Goal: Information Seeking & Learning: Understand process/instructions

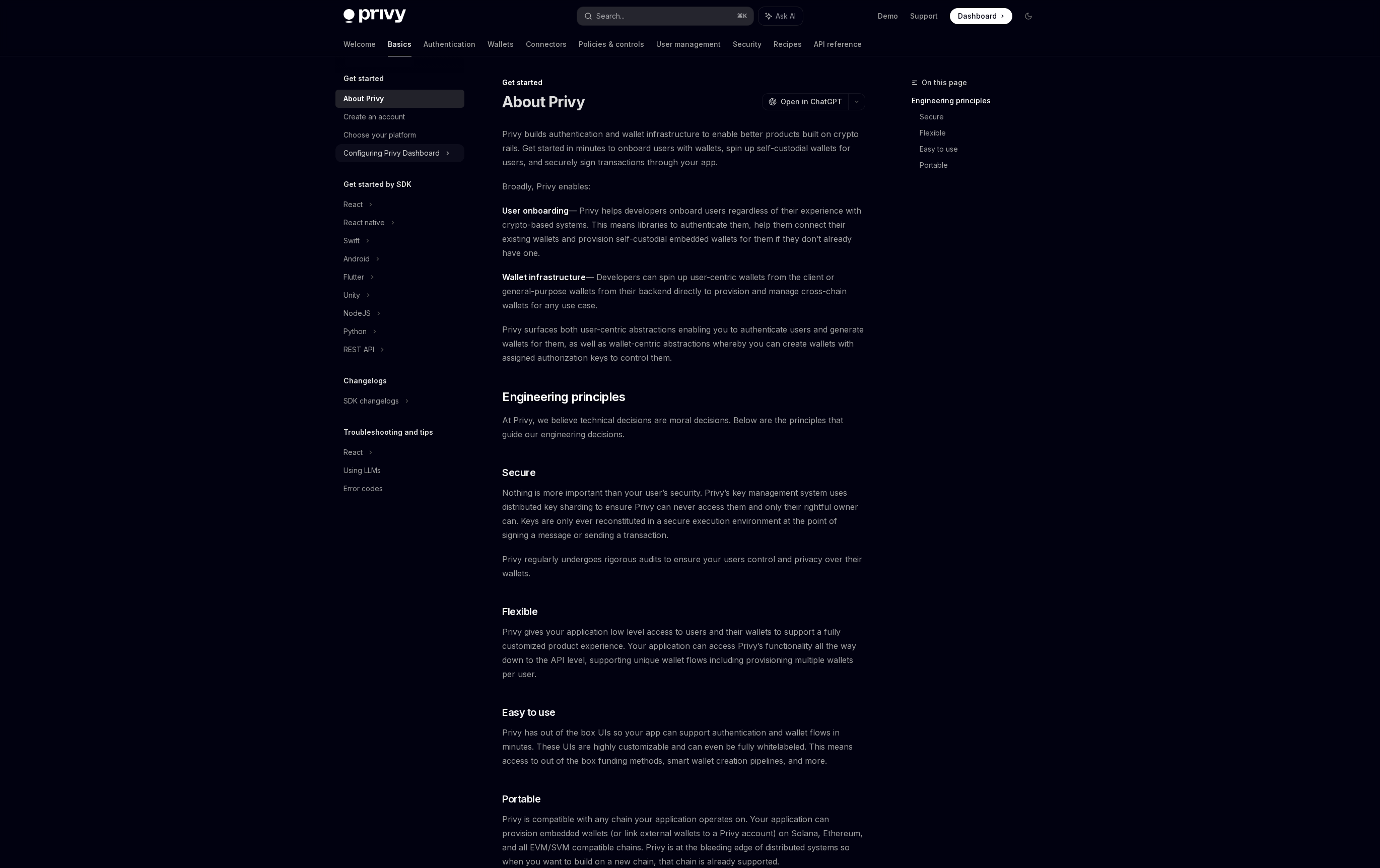
click at [425, 157] on div "Configuring Privy Dashboard" at bounding box center [391, 153] width 96 height 12
click at [391, 176] on div "Overview" at bounding box center [404, 171] width 109 height 12
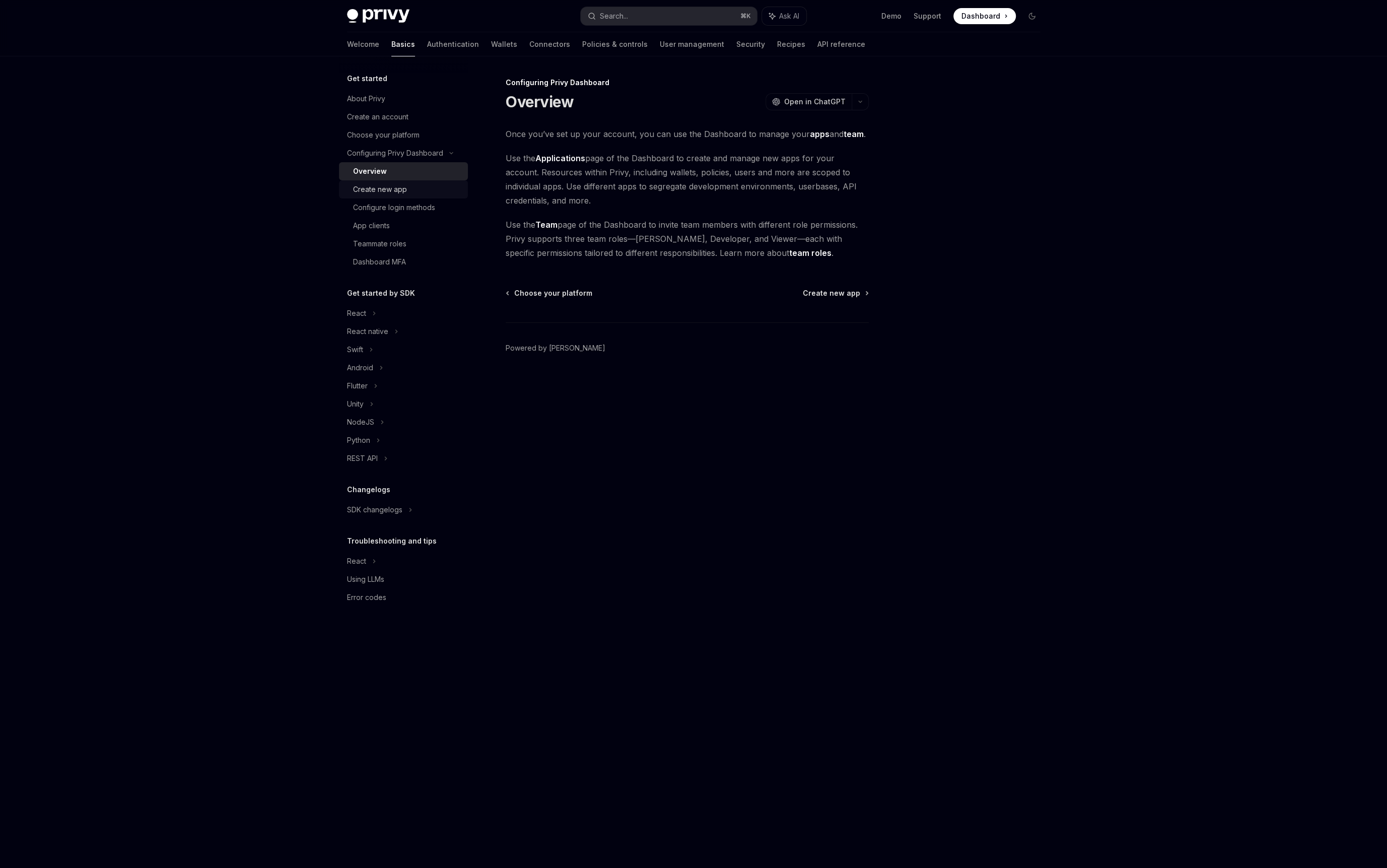
click at [388, 188] on div "Create new app" at bounding box center [380, 189] width 54 height 12
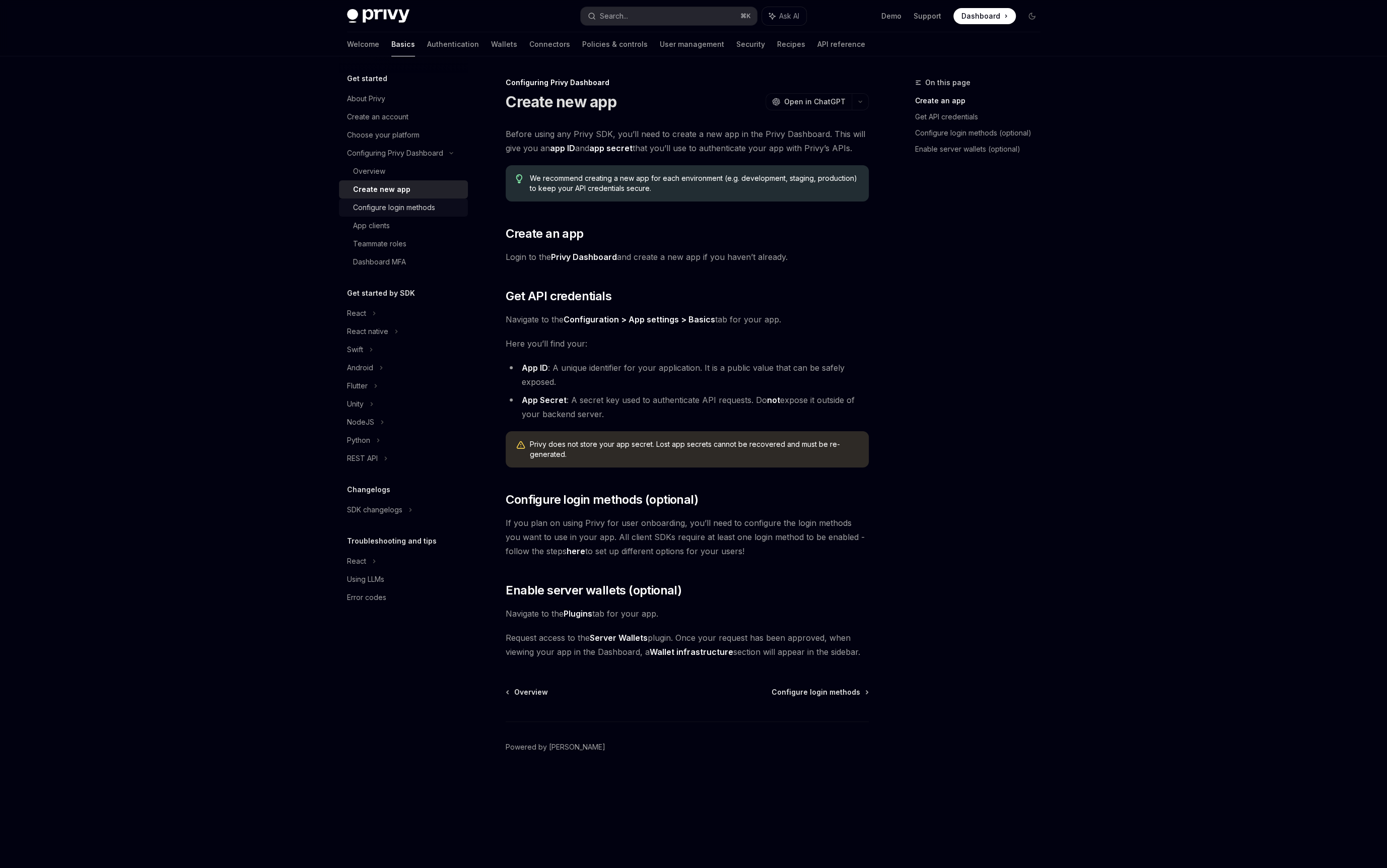
click at [381, 206] on div "Configure login methods" at bounding box center [394, 207] width 82 height 12
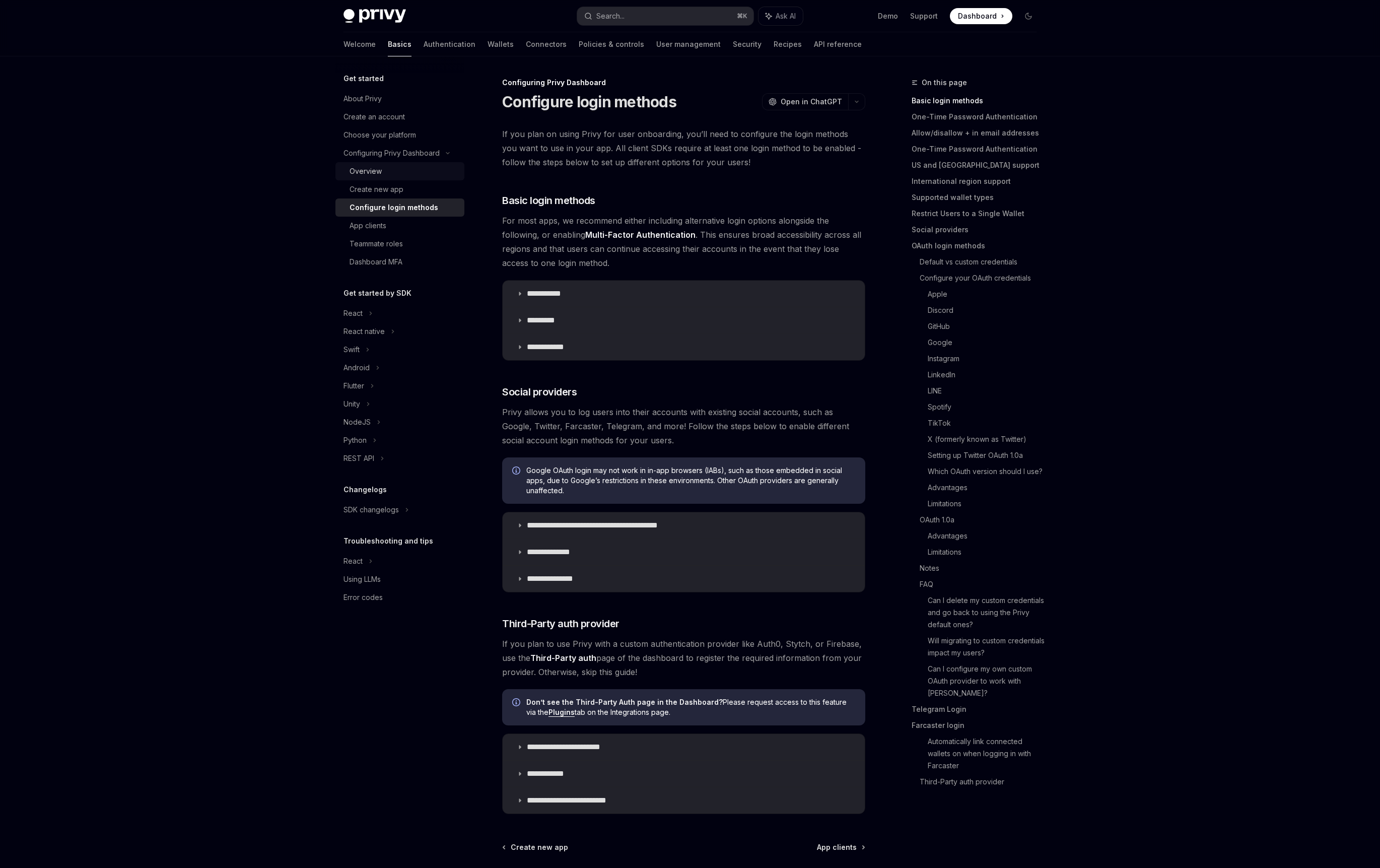
click at [386, 173] on div "Overview" at bounding box center [404, 171] width 109 height 12
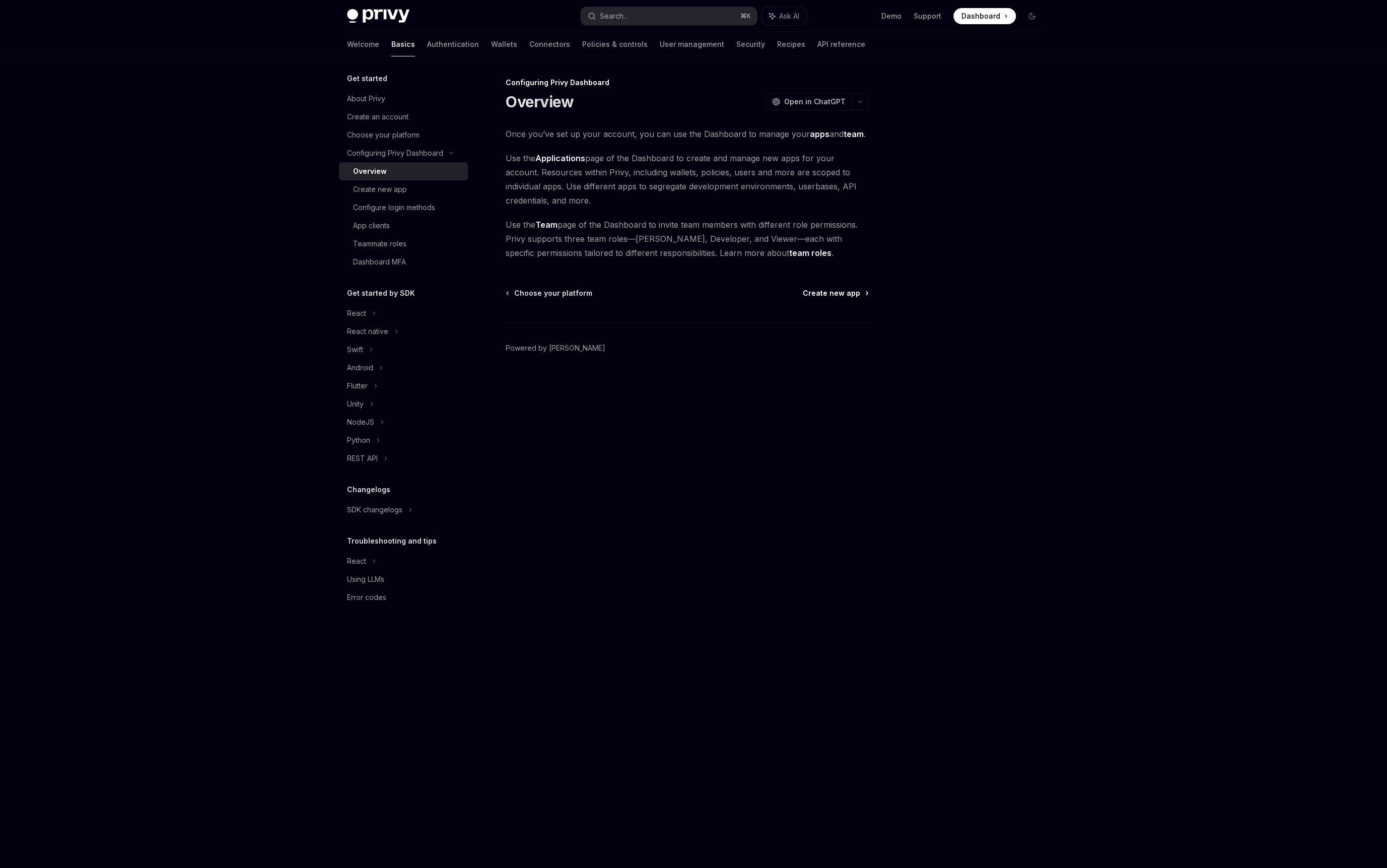
click at [836, 292] on span "Create new app" at bounding box center [831, 293] width 58 height 10
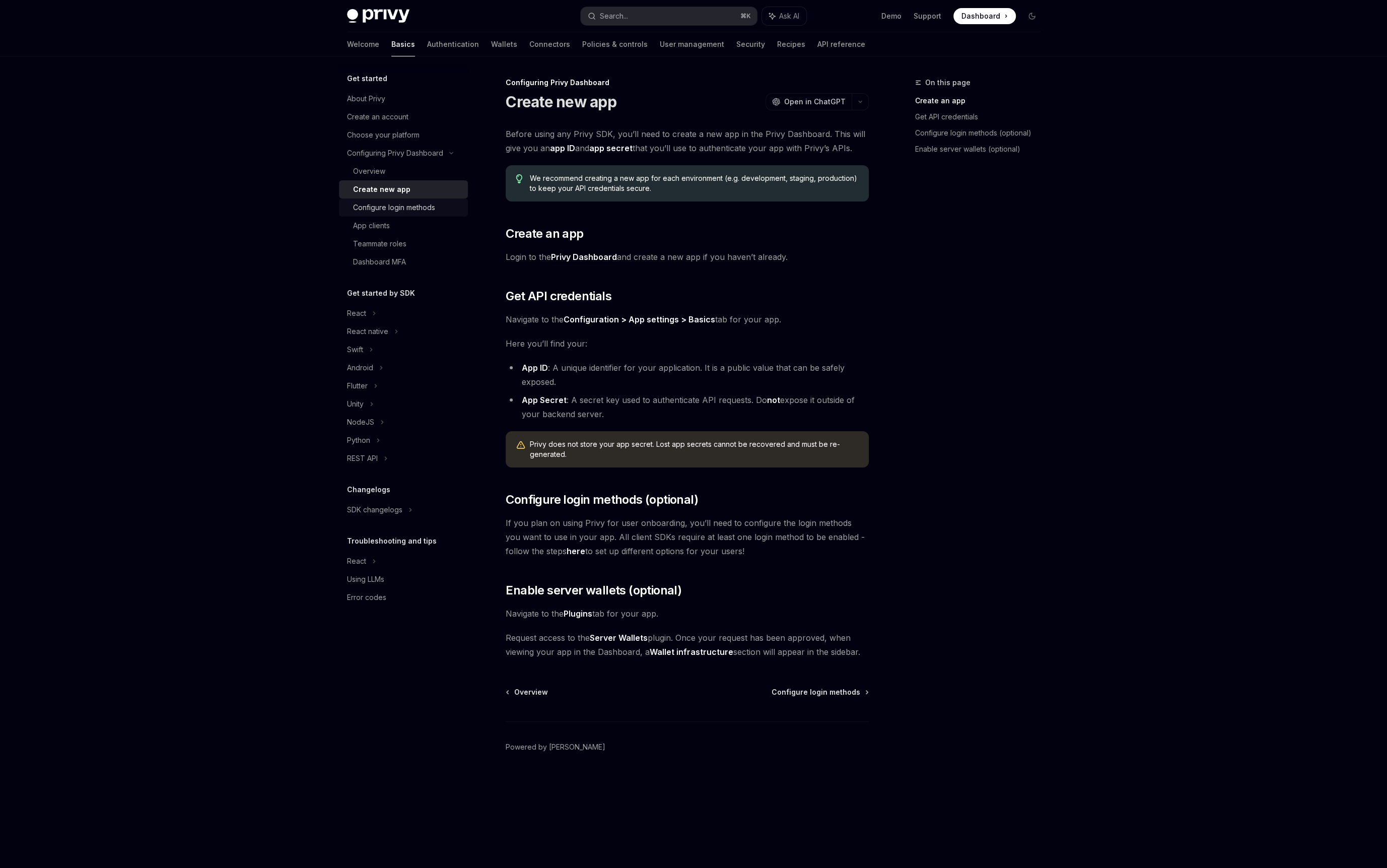
click at [367, 203] on div "Configure login methods" at bounding box center [394, 207] width 82 height 12
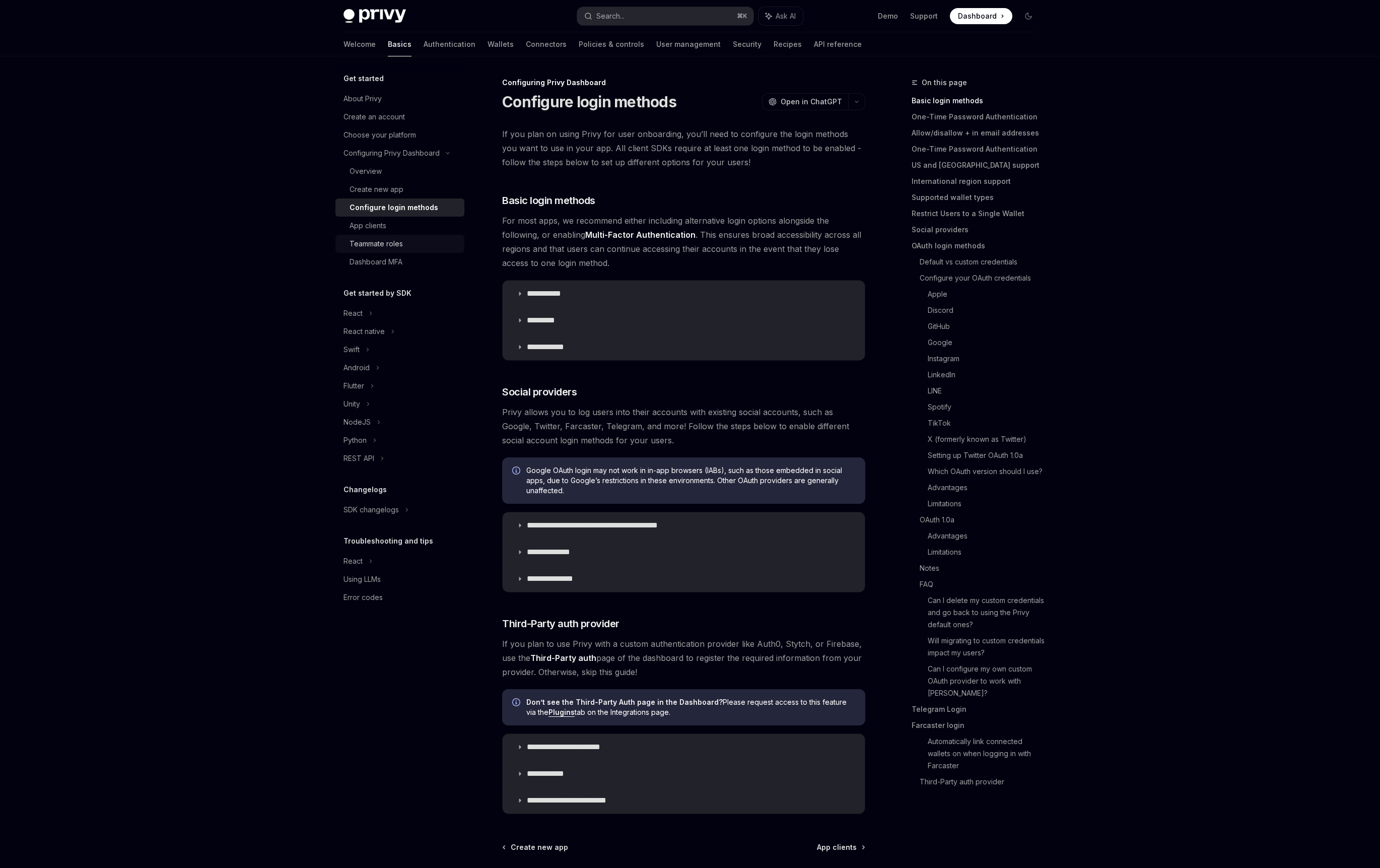
click at [382, 237] on div "Teammate roles" at bounding box center [376, 243] width 53 height 12
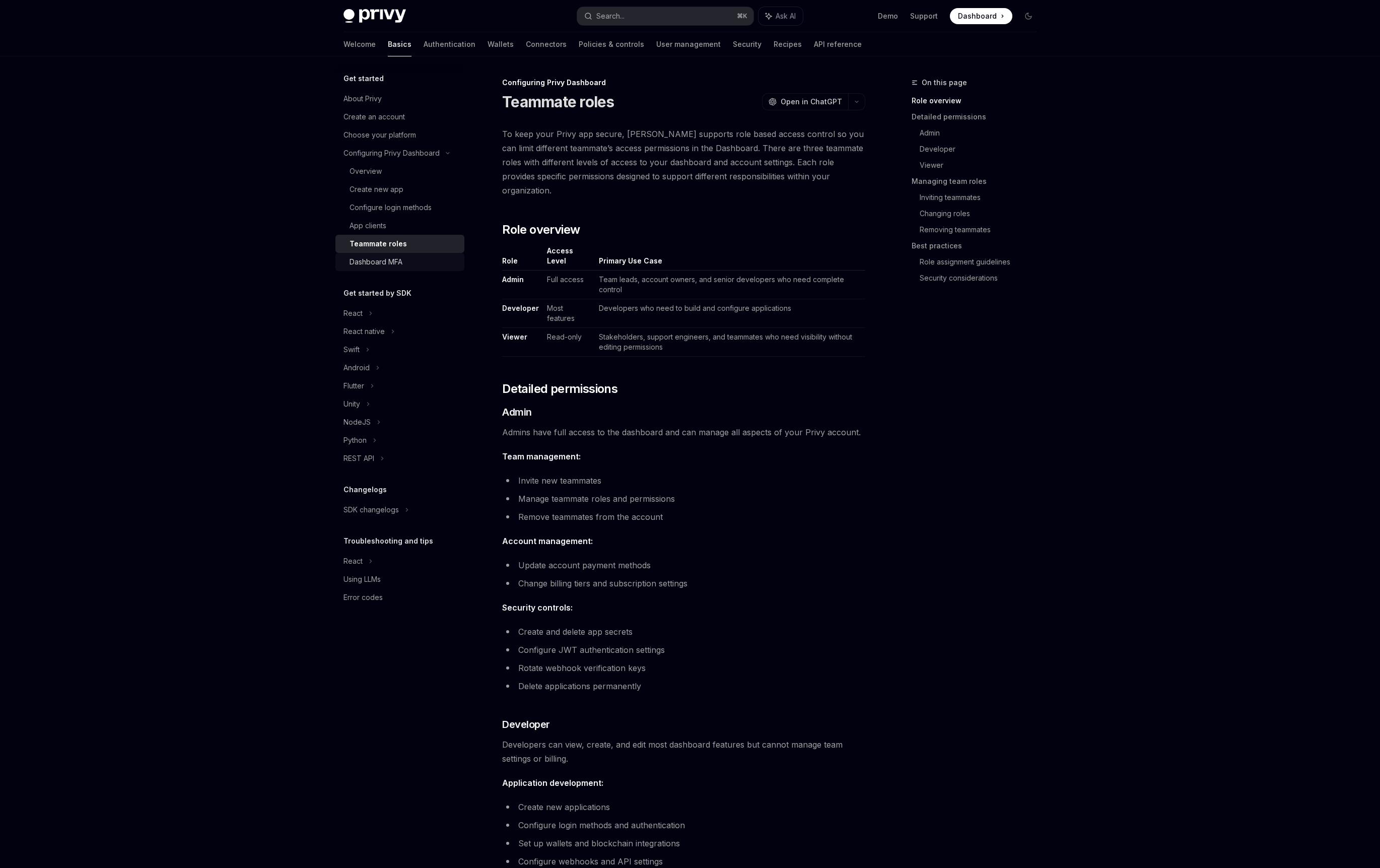
click at [377, 253] on link "Dashboard MFA" at bounding box center [400, 262] width 129 height 18
type textarea "*"
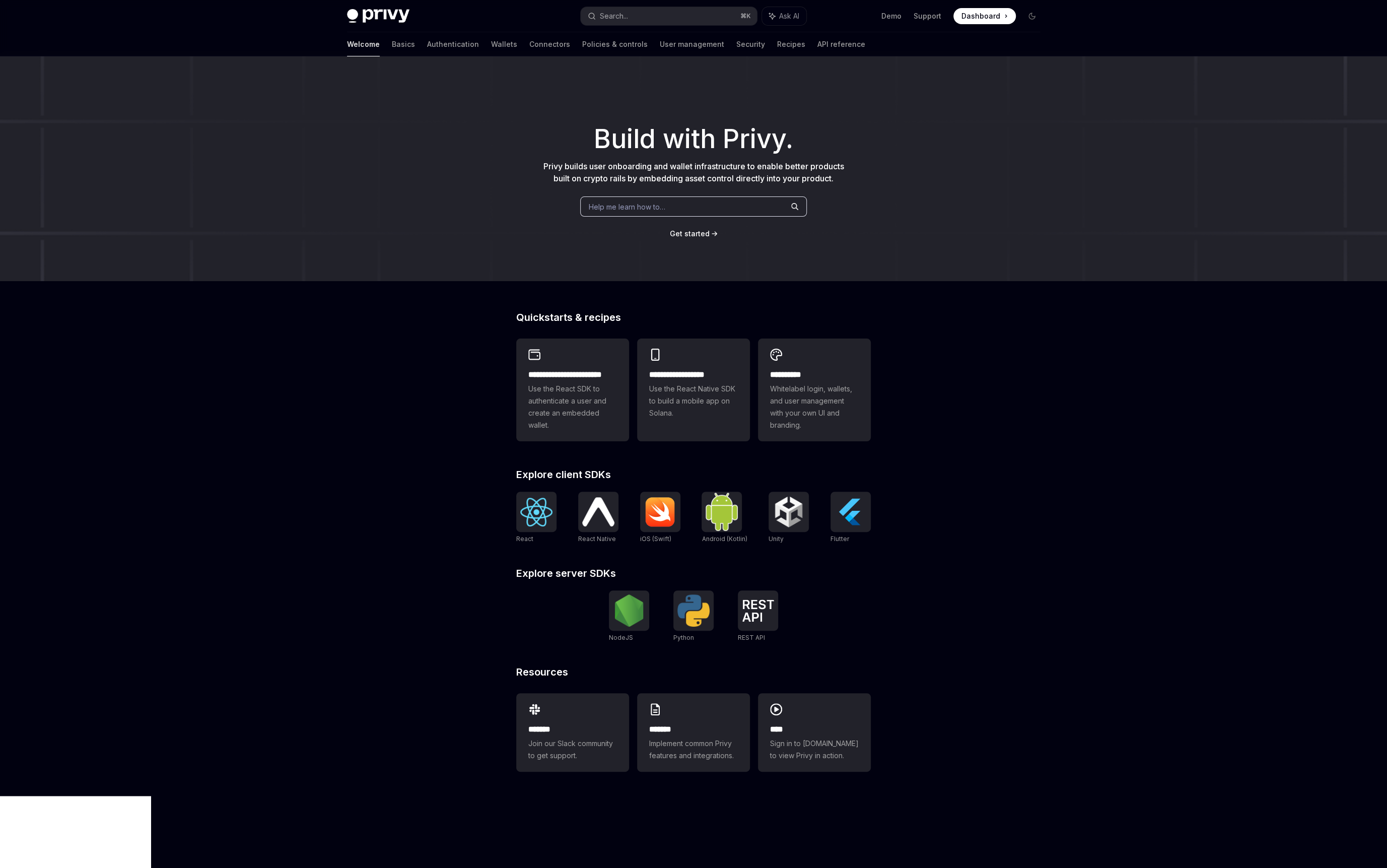
click at [646, 205] on span "Help me learn how to…" at bounding box center [627, 207] width 76 height 11
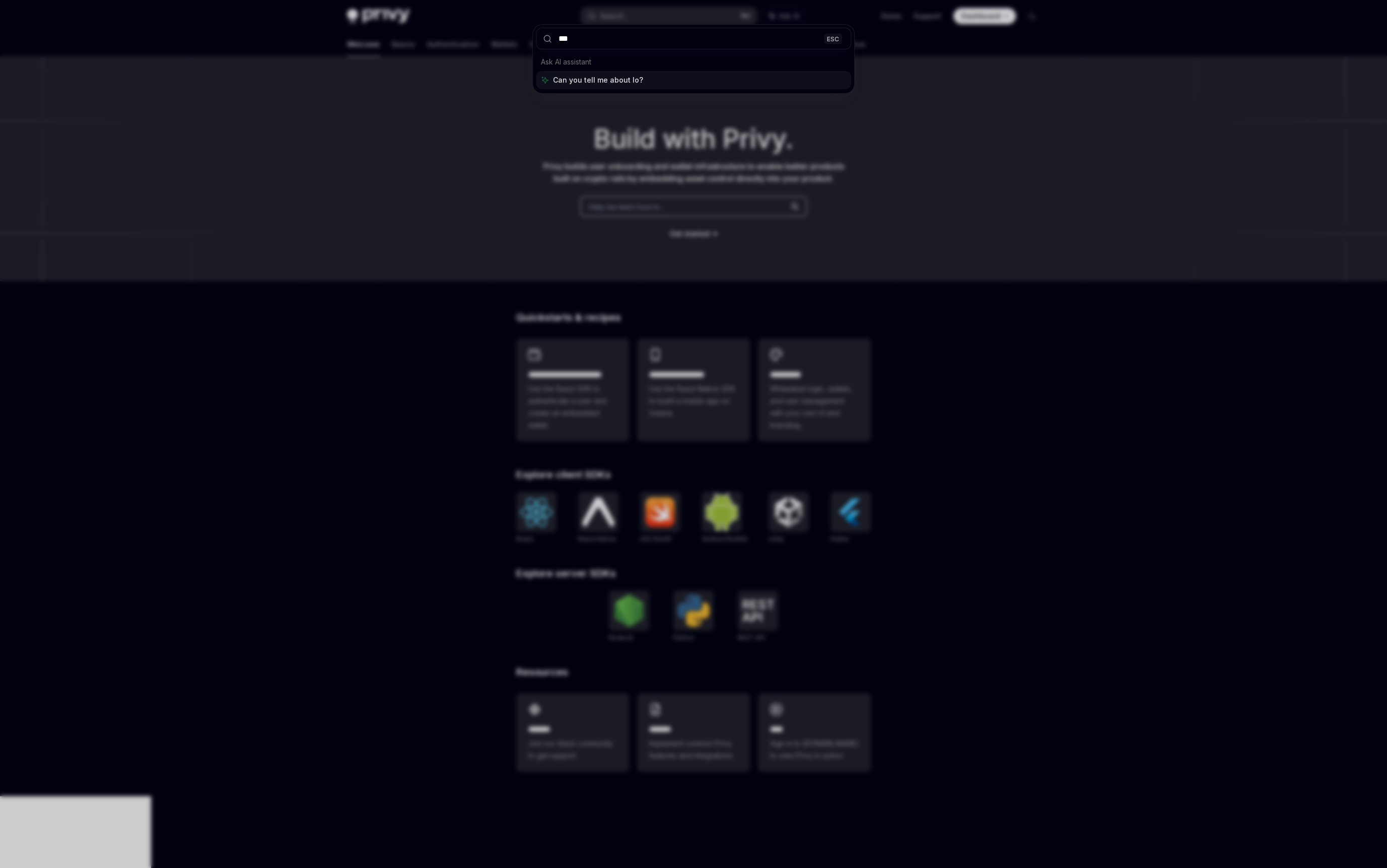
type input "****"
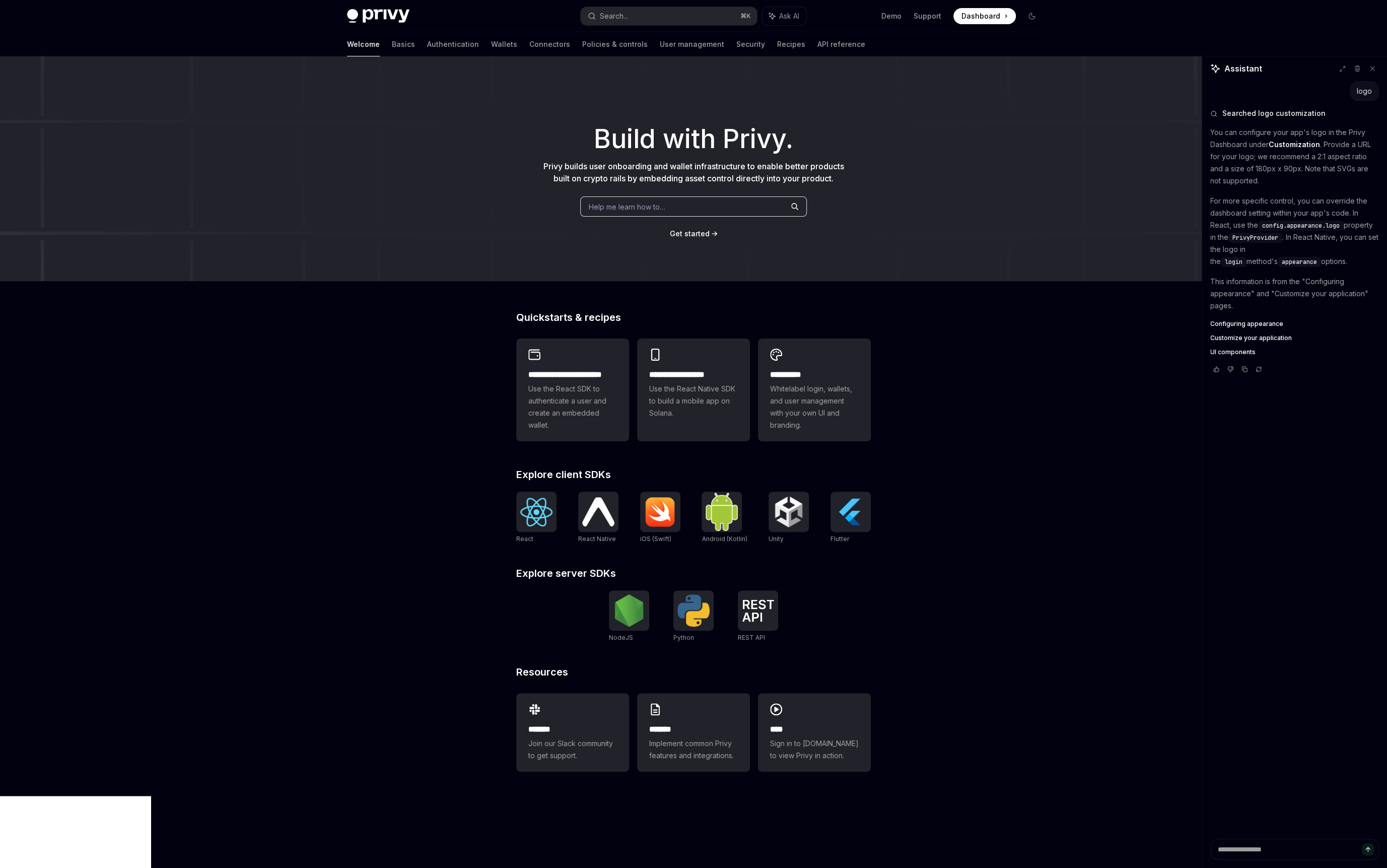
click at [1286, 145] on strong "Customization" at bounding box center [1294, 144] width 51 height 9
click at [1298, 143] on strong "Customization" at bounding box center [1294, 144] width 51 height 9
click at [1251, 145] on p "You can configure your app's logo in the Privy Dashboard under Customization . …" at bounding box center [1294, 157] width 169 height 60
click at [1260, 335] on span "Customize your application" at bounding box center [1251, 338] width 82 height 8
type textarea "*"
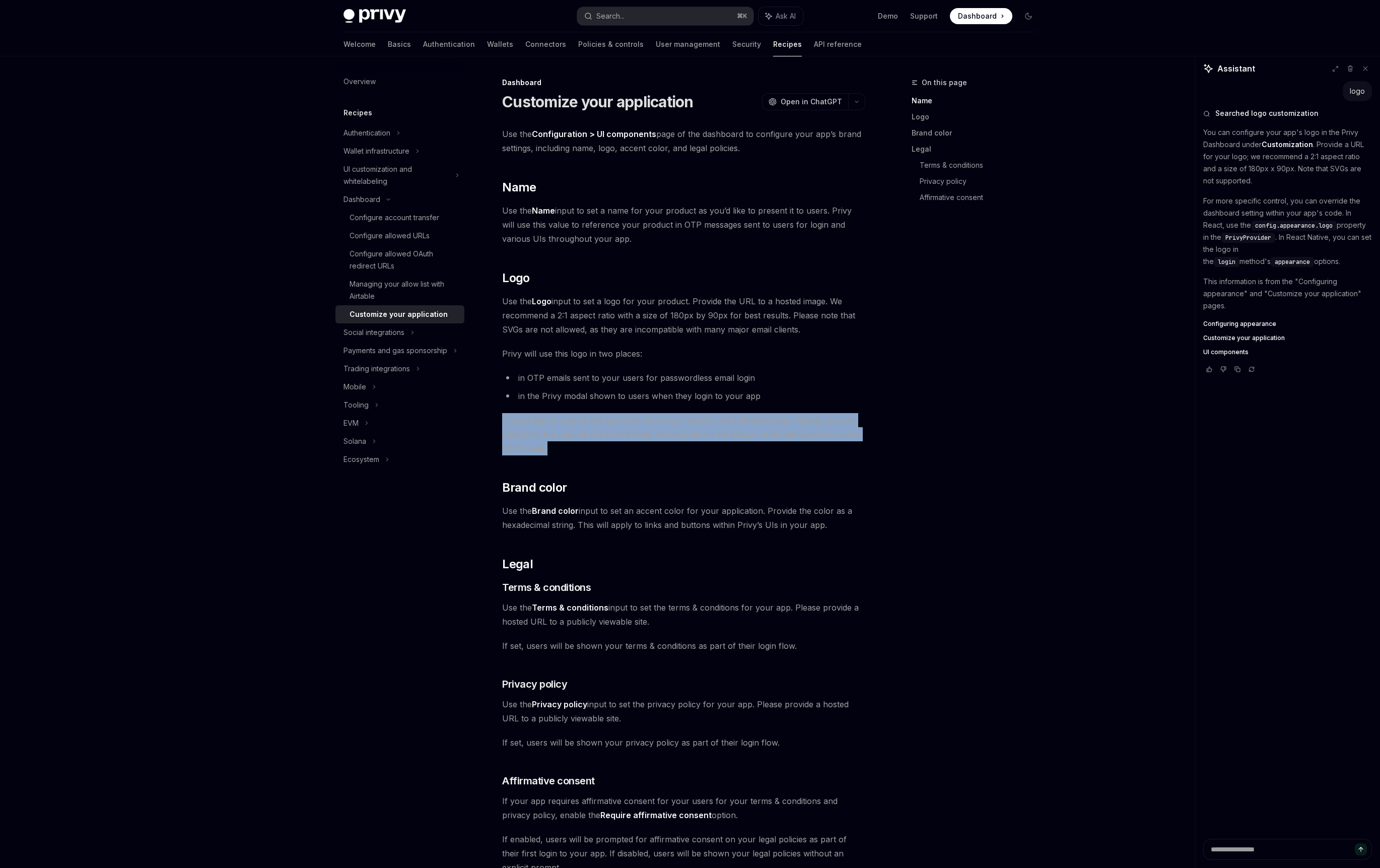
drag, startPoint x: 551, startPoint y: 451, endPoint x: 501, endPoint y: 425, distance: 56.4
click at [501, 425] on div "Dashboard Customize your application OpenAI Open in ChatGPT OpenAI Open in Chat…" at bounding box center [589, 550] width 556 height 947
click at [549, 302] on strong "Logo" at bounding box center [542, 301] width 19 height 10
click at [542, 302] on strong "Logo" at bounding box center [542, 301] width 19 height 10
